Goal: Task Accomplishment & Management: Complete application form

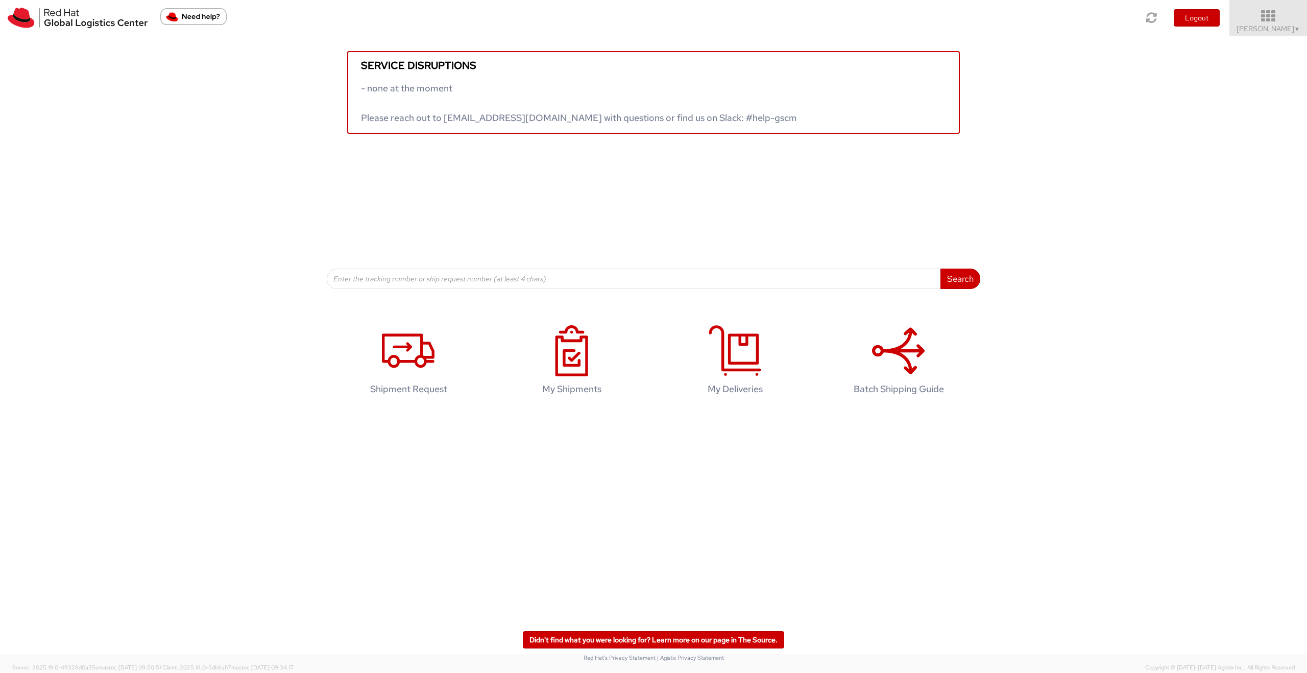
click at [1262, 21] on icon at bounding box center [1268, 16] width 89 height 14
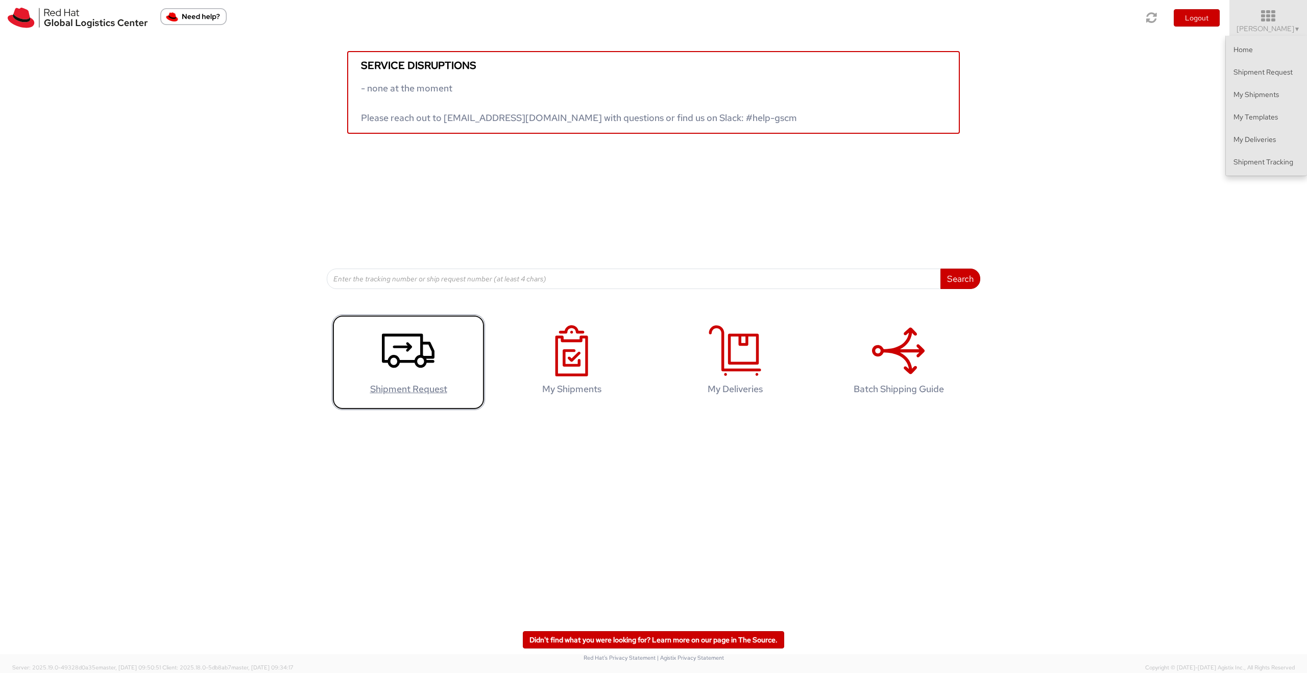
click at [381, 355] on link "Shipment Request" at bounding box center [408, 361] width 153 height 95
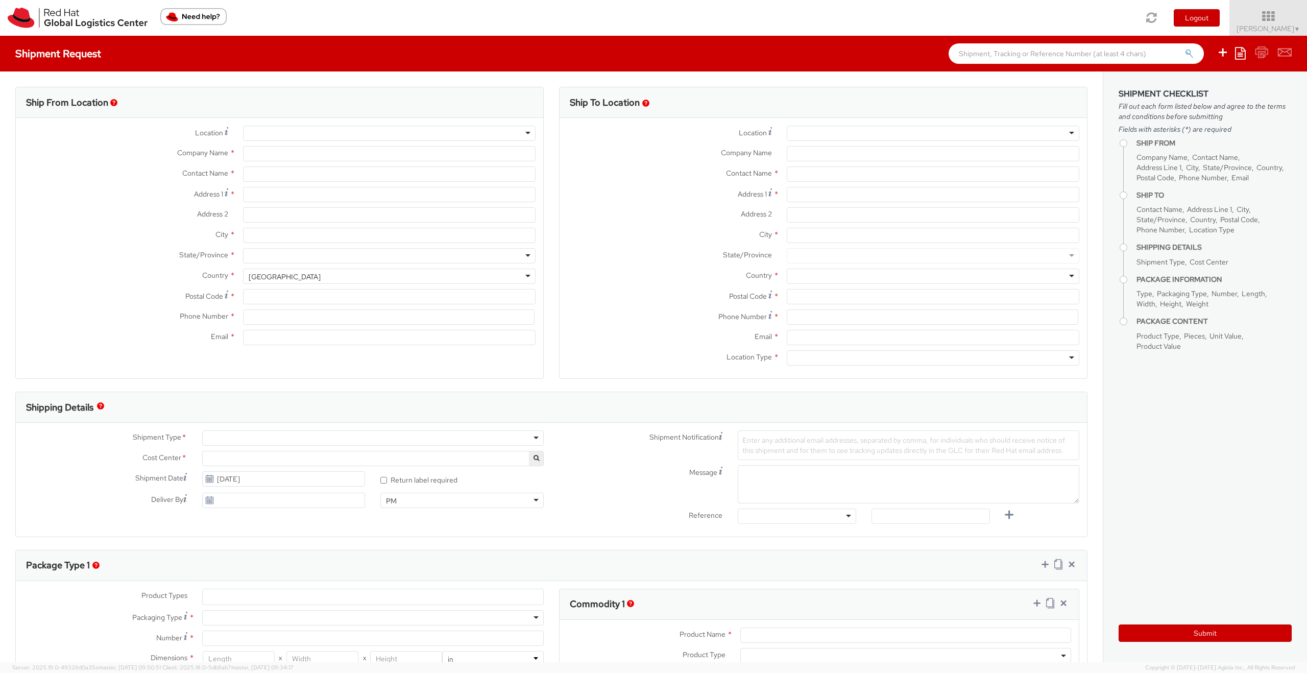
select select "804"
select select
type input "Red Hat Czech s.r.o."
type input "[PERSON_NAME]"
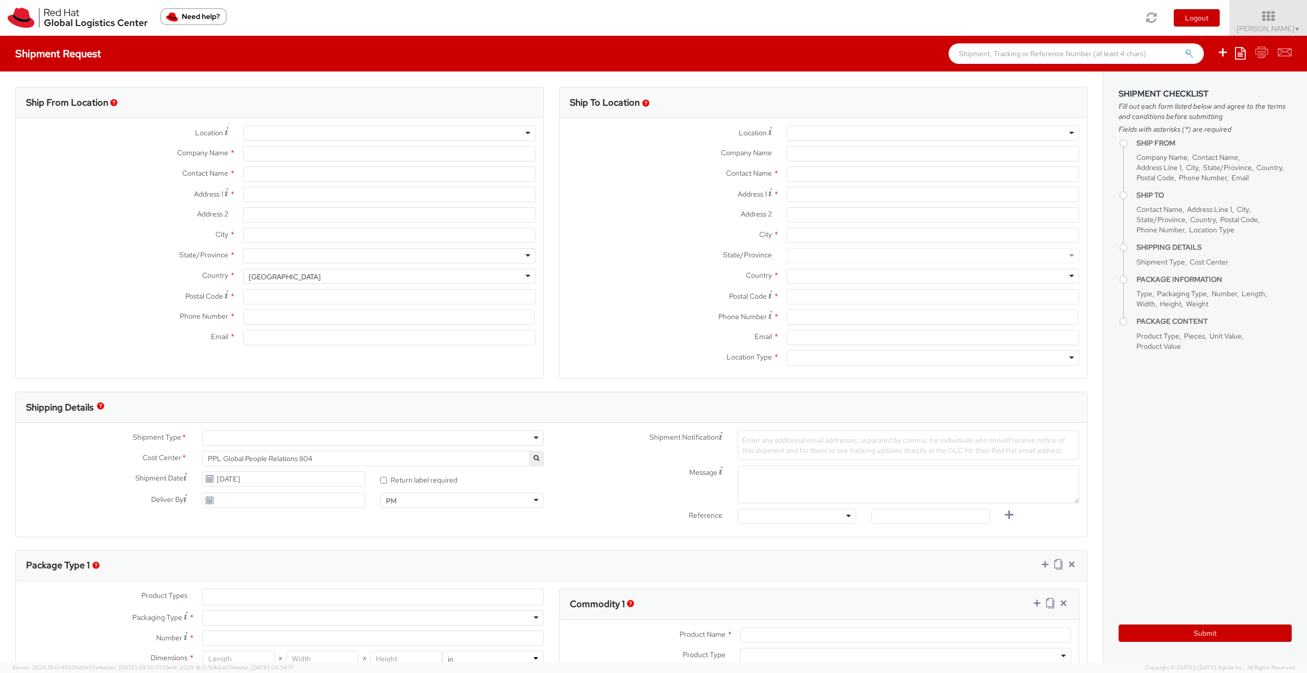
type input "Purkynova 647/111"
type input "[GEOGRAPHIC_DATA]"
type input "621 00"
type input "420532294793"
type input "[EMAIL_ADDRESS][DOMAIN_NAME]"
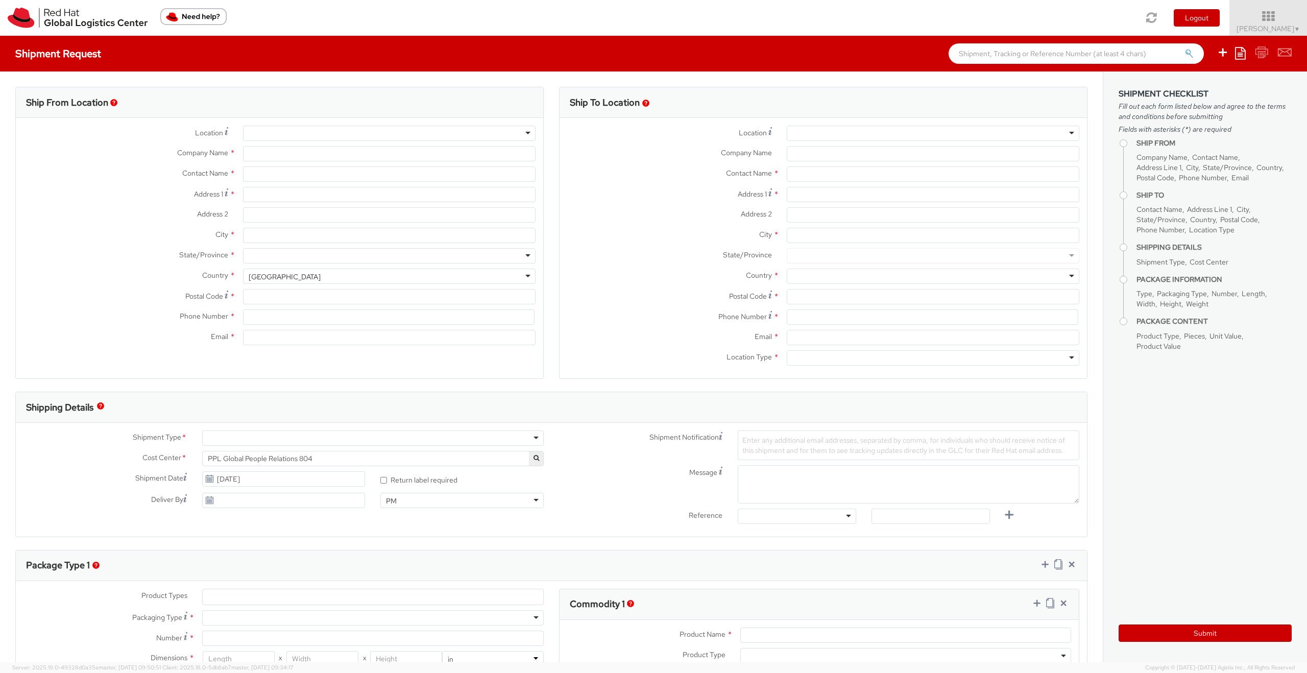
select select "CM"
select select "KGS"
click at [804, 174] on input "text" at bounding box center [933, 173] width 293 height 15
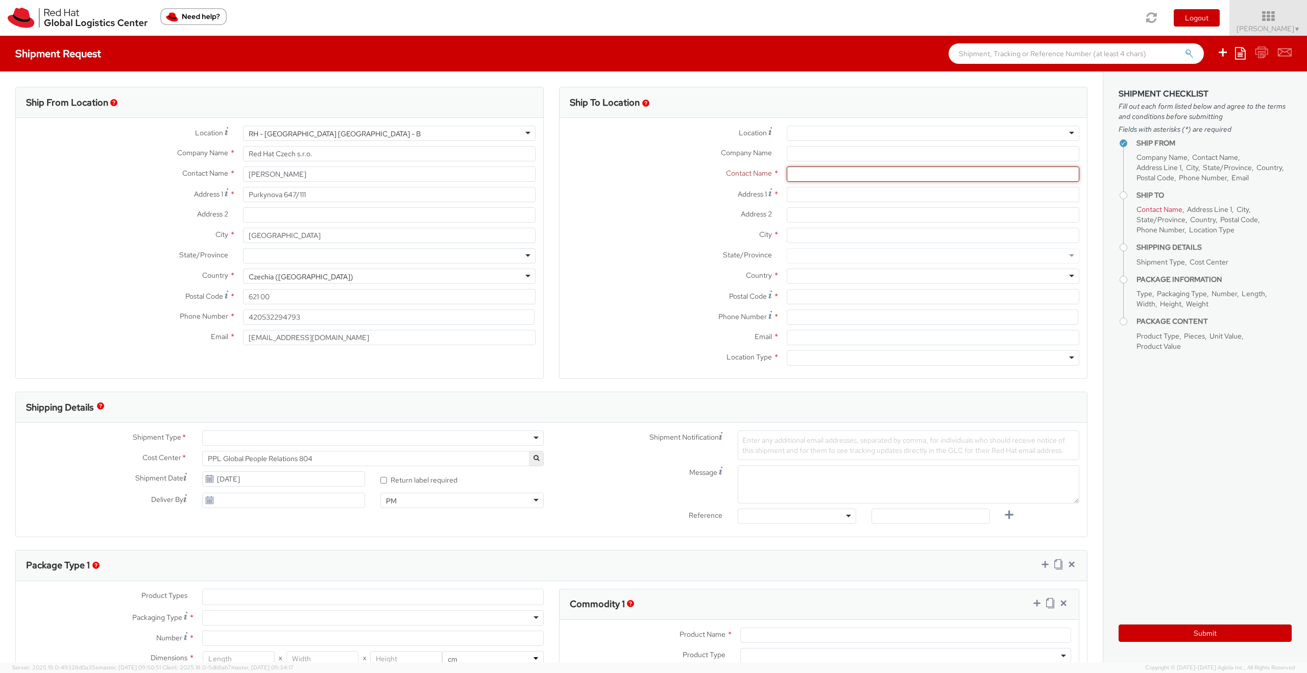
paste input "[PERSON_NAME]"
type input "[PERSON_NAME]"
click at [800, 194] on input "Address 1 *" at bounding box center [933, 194] width 293 height 15
paste input "[STREET_ADDRESS]"
type input "[STREET_ADDRESS]"
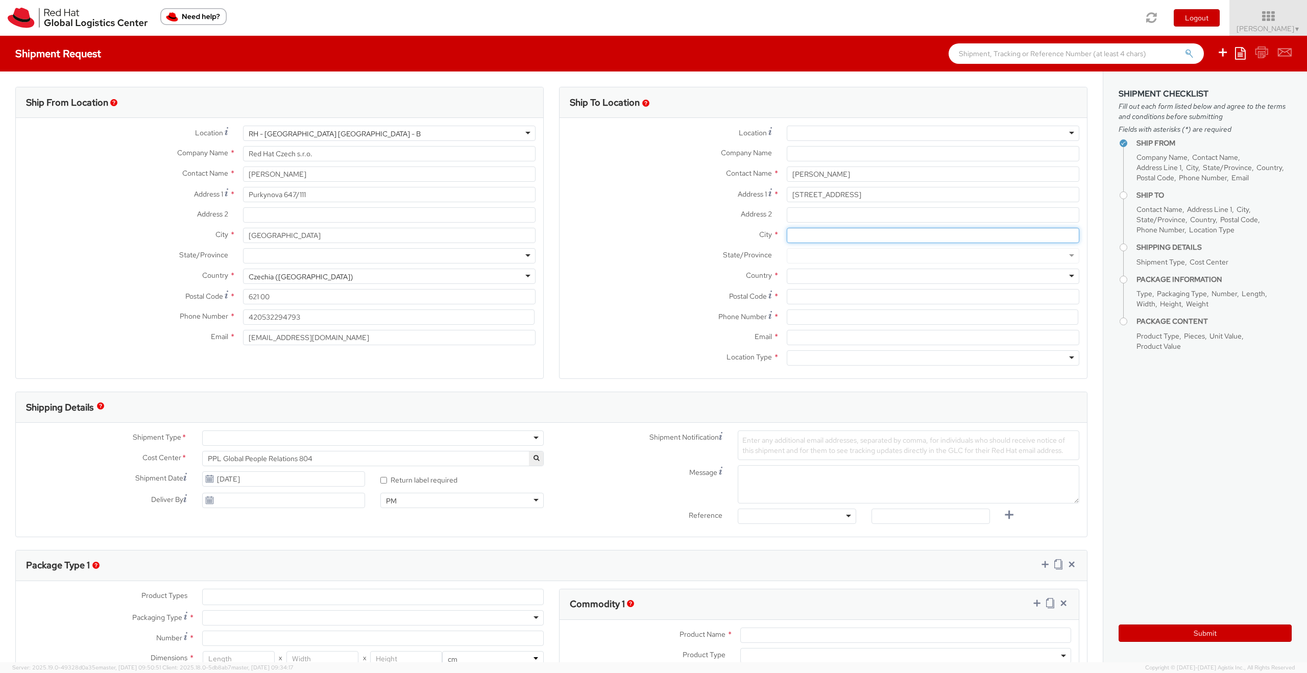
click at [794, 236] on input "City *" at bounding box center [933, 235] width 293 height 15
click at [794, 233] on input "City *" at bounding box center [933, 235] width 293 height 15
paste input "Remscheid"
type input "Remscheid"
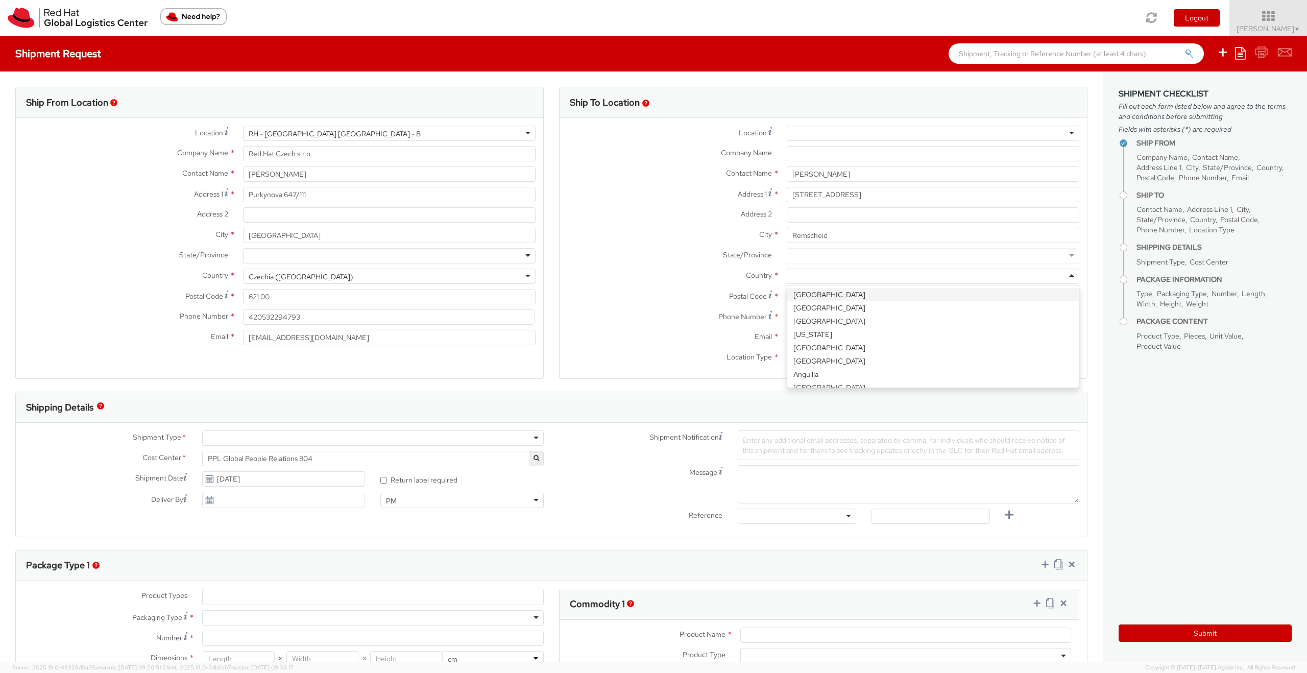
click at [793, 272] on input "select-one" at bounding box center [793, 277] width 2 height 10
type input "ger"
click at [807, 295] on input "Postal Code *" at bounding box center [933, 296] width 293 height 15
paste input "42857"
type input "42857"
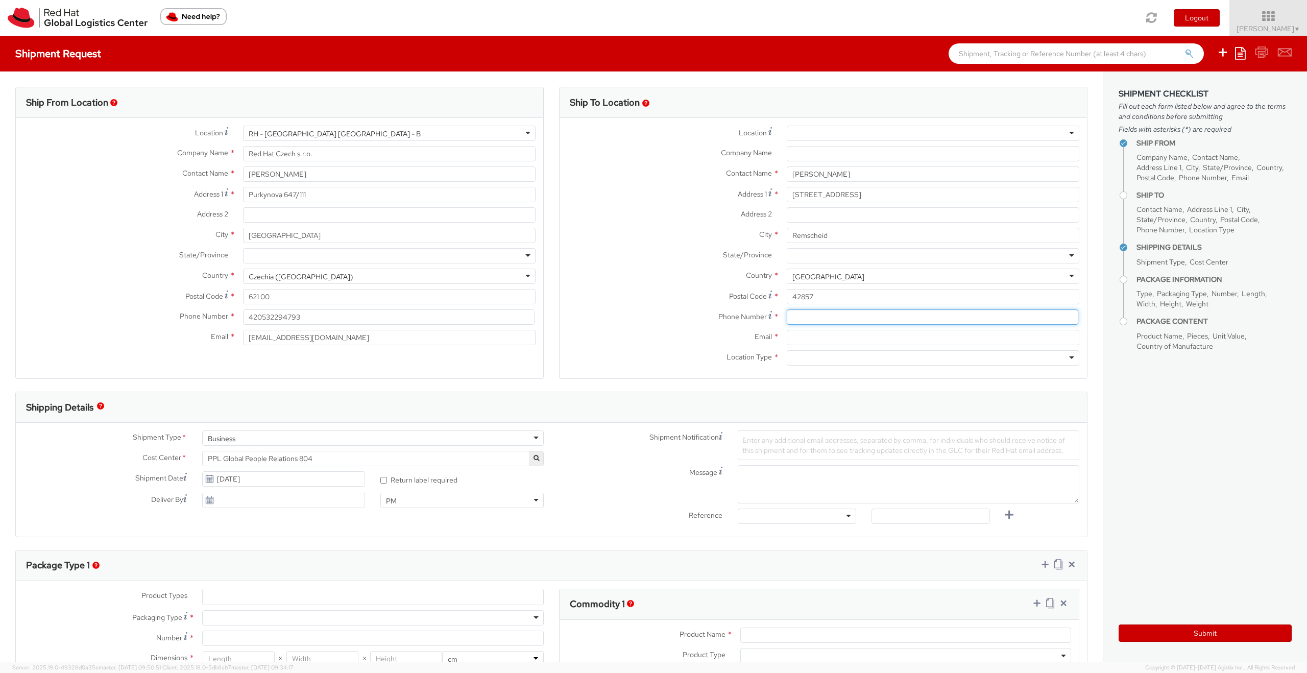
click at [798, 320] on input at bounding box center [933, 316] width 292 height 15
paste input "[PHONE_NUMBER]"
type input "[PHONE_NUMBER]"
click at [826, 340] on input "Email *" at bounding box center [933, 337] width 293 height 15
paste input "[PERSON_NAME][EMAIL_ADDRESS][DOMAIN_NAME]"
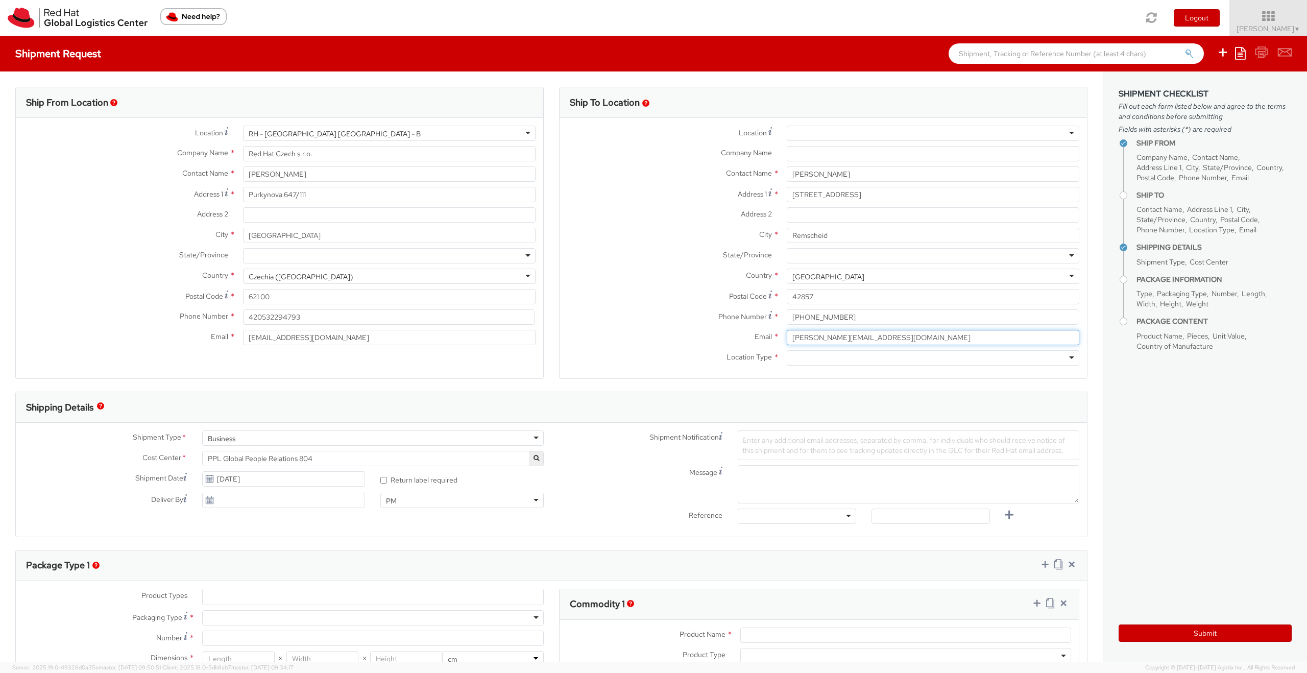
type input "[PERSON_NAME][EMAIL_ADDRESS][DOMAIN_NAME]"
click at [813, 360] on div at bounding box center [933, 357] width 293 height 15
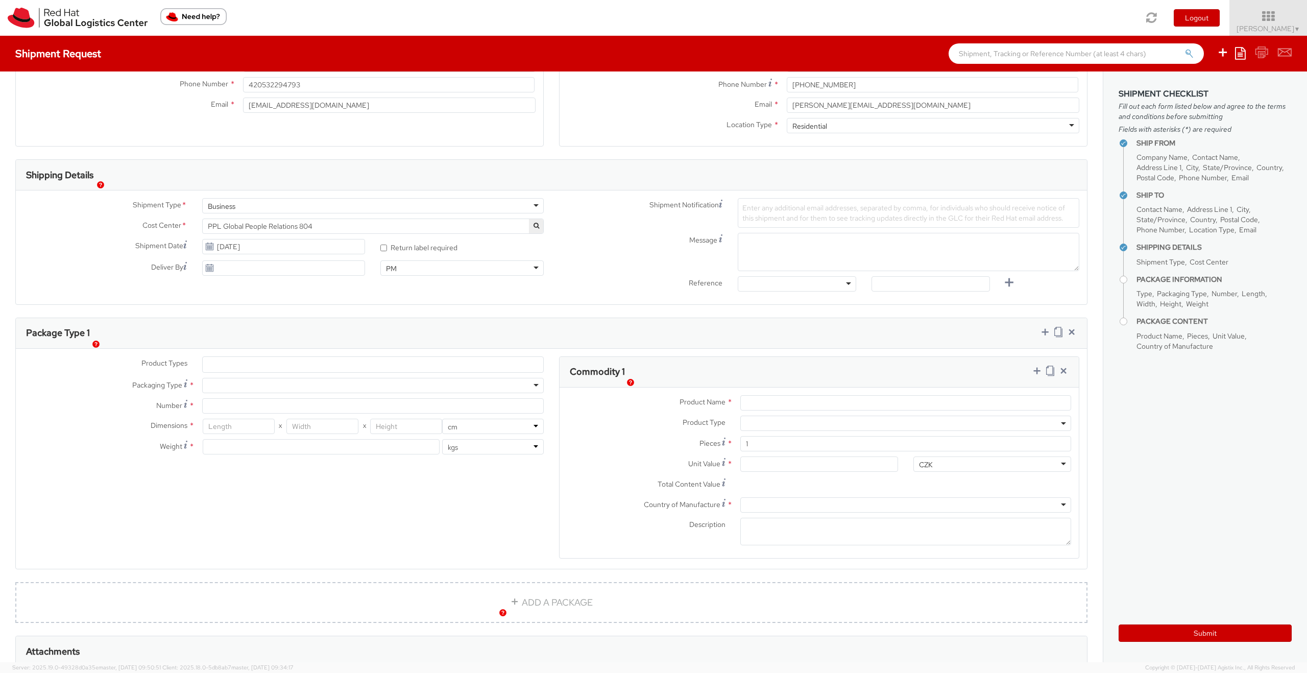
scroll to position [233, 0]
click at [299, 408] on input "Number *" at bounding box center [373, 404] width 342 height 15
type input "1"
click at [278, 382] on div at bounding box center [373, 384] width 342 height 15
type input "24.13"
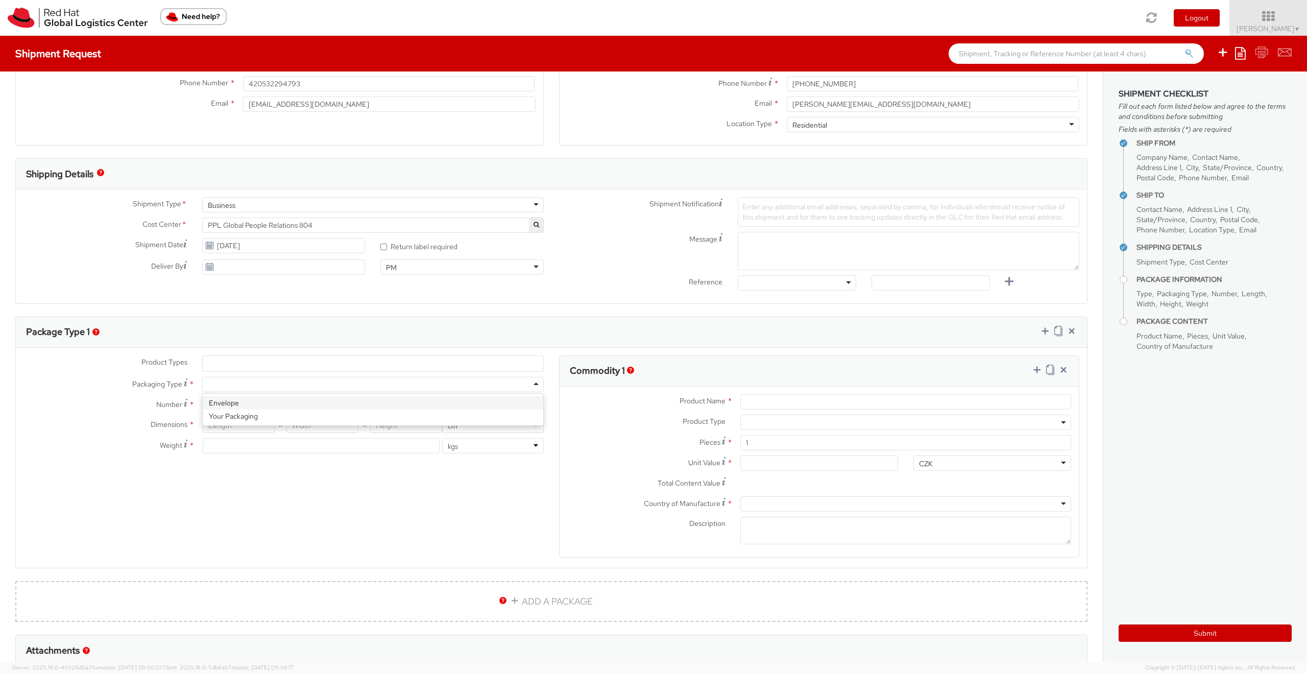
type input "31.75"
type input "0.64"
type input "0.5"
click at [764, 407] on input "Product Name *" at bounding box center [905, 401] width 331 height 15
type input "documents"
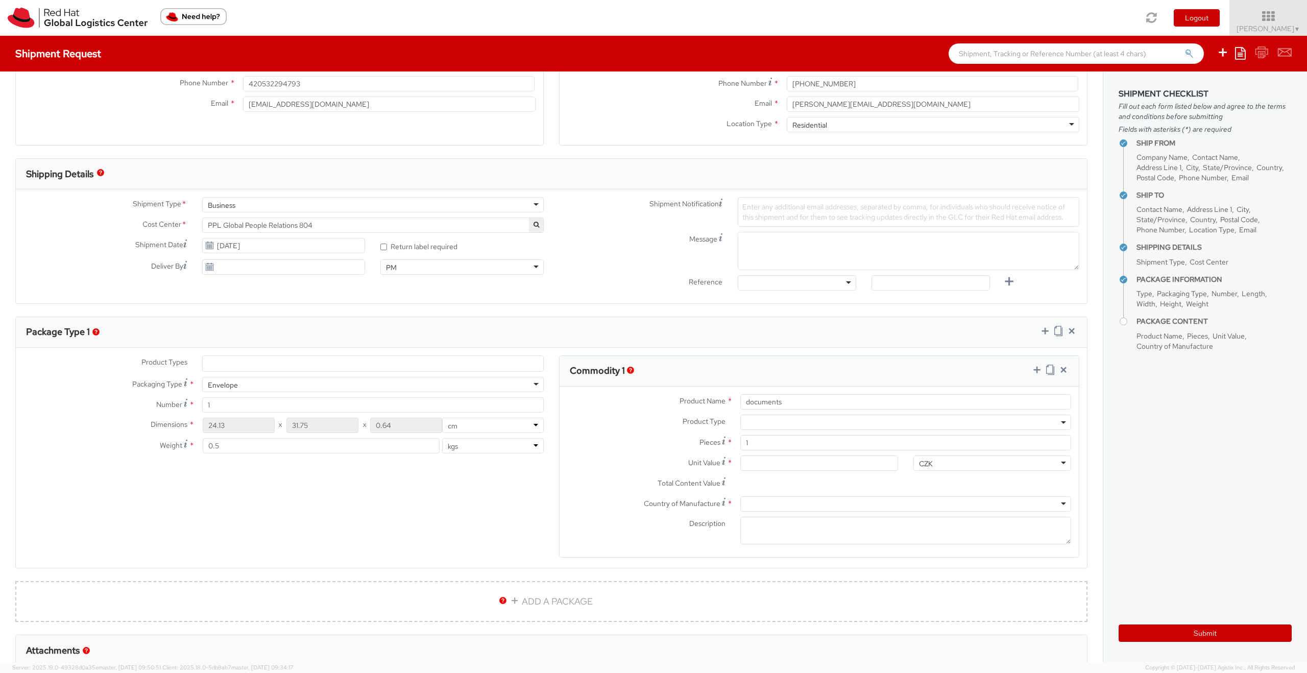
click at [757, 505] on div at bounding box center [905, 503] width 331 height 15
type input "cz"
click at [749, 463] on input "Unit Value *" at bounding box center [819, 462] width 158 height 15
type input "5.00"
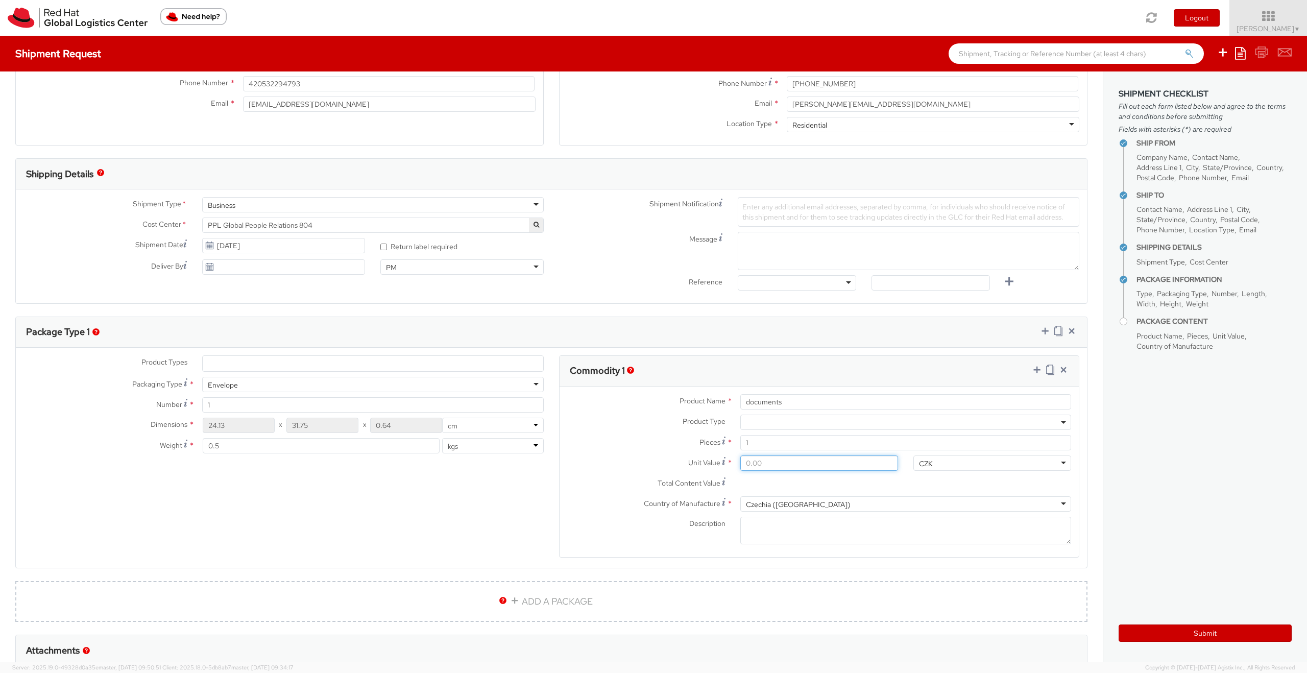
type input "5.00"
type input "50.00"
type input "500.00"
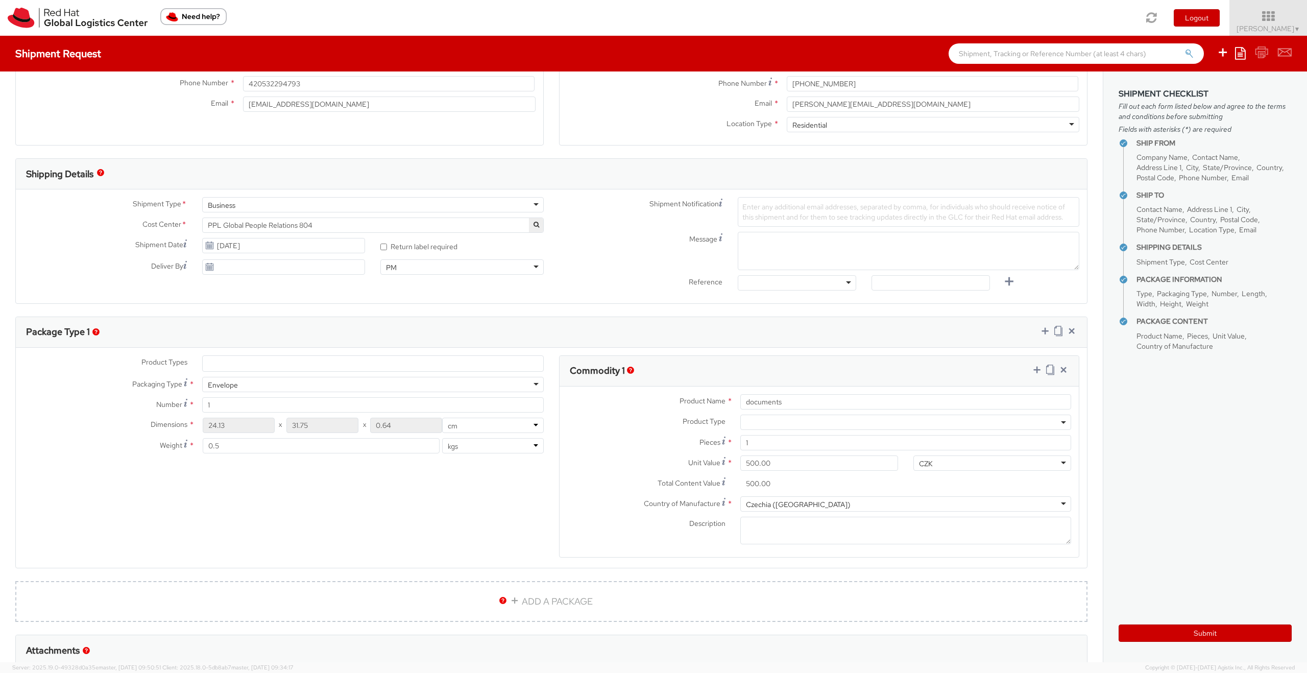
click at [675, 484] on span "Total Content Value" at bounding box center [689, 482] width 63 height 9
click at [740, 484] on input "500.00" at bounding box center [819, 483] width 158 height 15
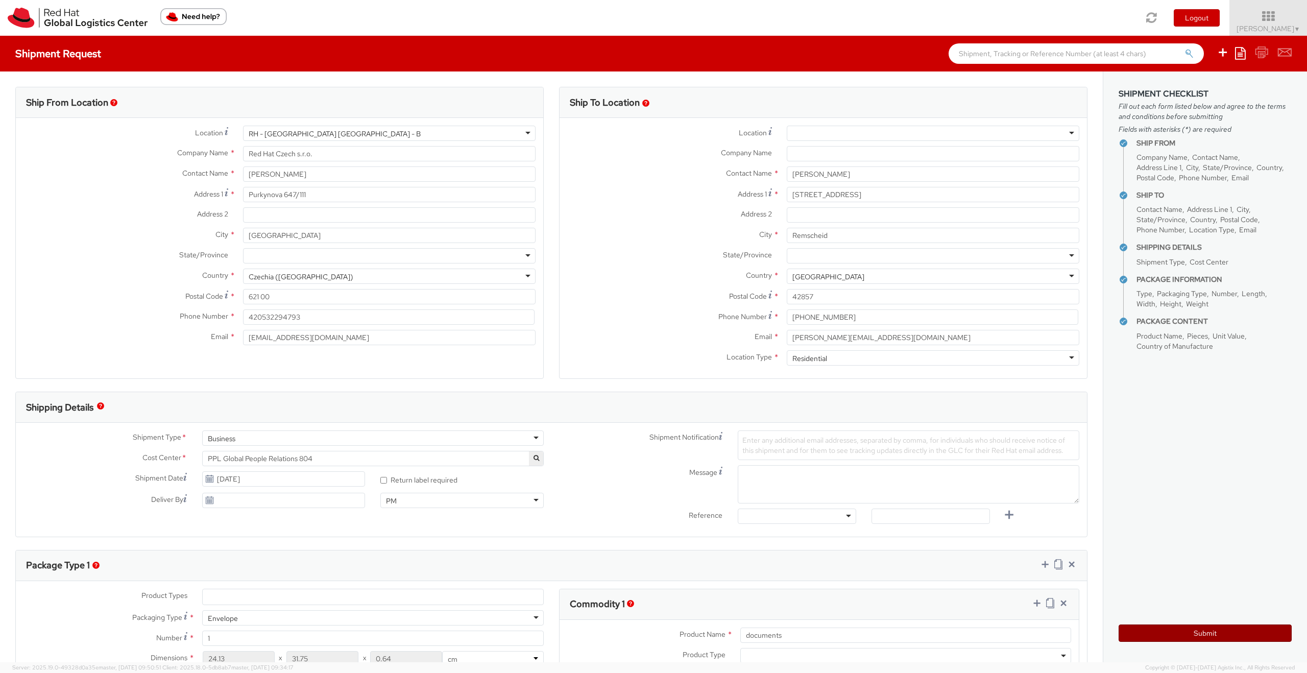
click at [1194, 634] on button "Submit" at bounding box center [1205, 632] width 173 height 17
type input "[PERSON_NAME]"
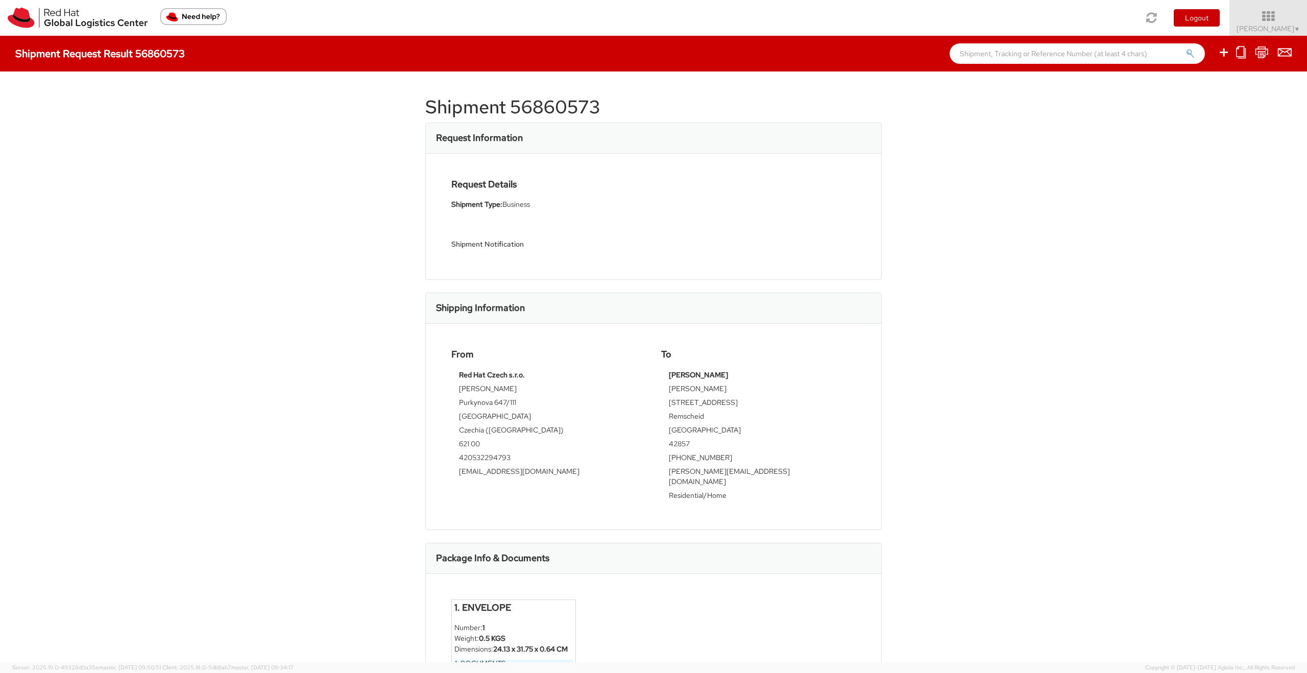
click at [603, 107] on h1 "Shipment 56860573" at bounding box center [653, 107] width 456 height 20
drag, startPoint x: 600, startPoint y: 106, endPoint x: 424, endPoint y: 109, distance: 176.2
click at [424, 109] on div "Shipment 56860573 Request Information Request Details Shipment Type: Business S…" at bounding box center [653, 366] width 1307 height 591
copy h1 "Shipment 56860573"
